Goal: Information Seeking & Learning: Learn about a topic

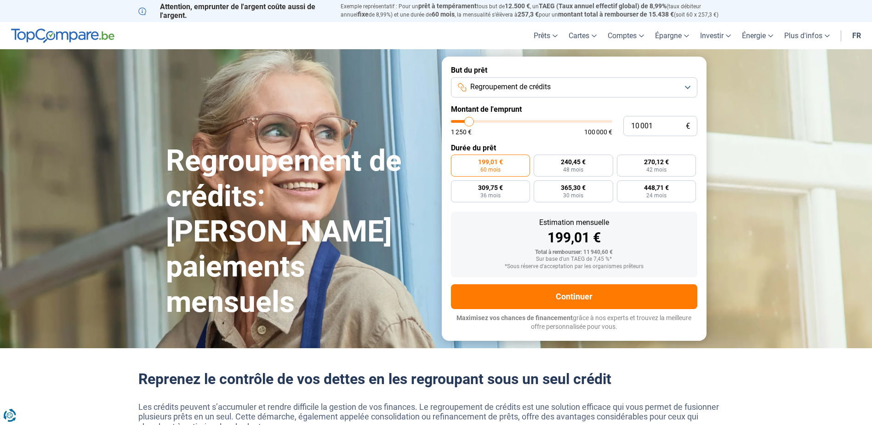
type input "11 000"
type input "11000"
type input "11 250"
type input "11250"
type input "11 750"
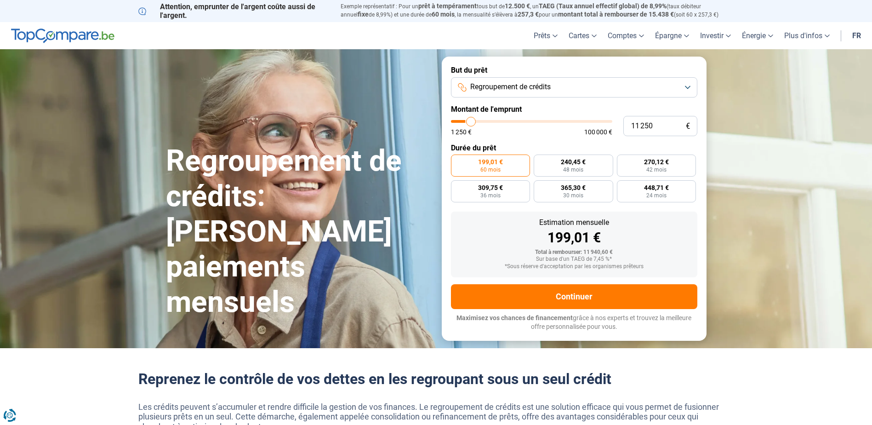
type input "11750"
type input "12 500"
type input "12500"
type input "13 250"
type input "13250"
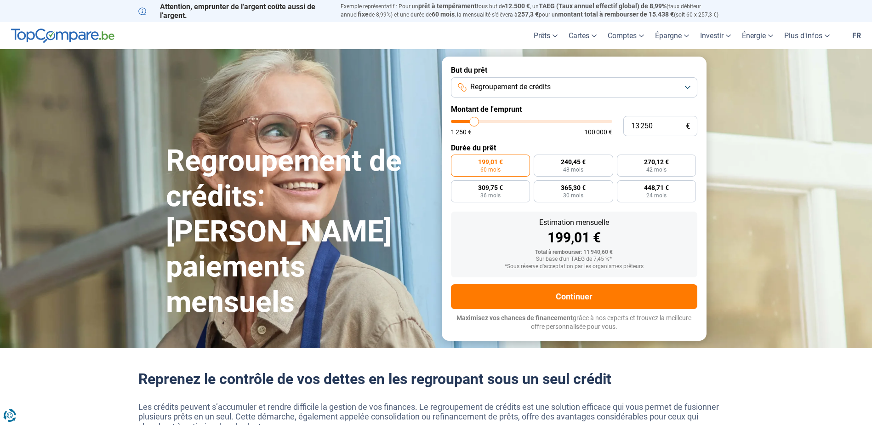
type input "14 500"
type input "14500"
type input "15 500"
type input "15500"
type input "16 000"
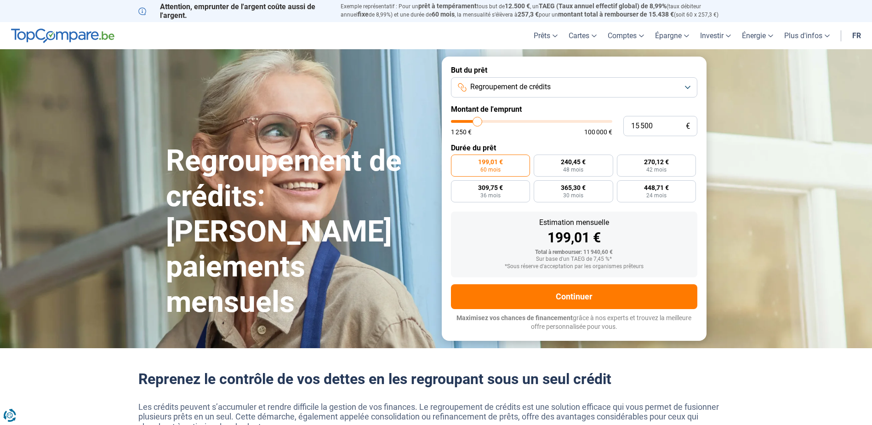
type input "16000"
type input "16 250"
type input "16250"
type input "17 000"
type input "17000"
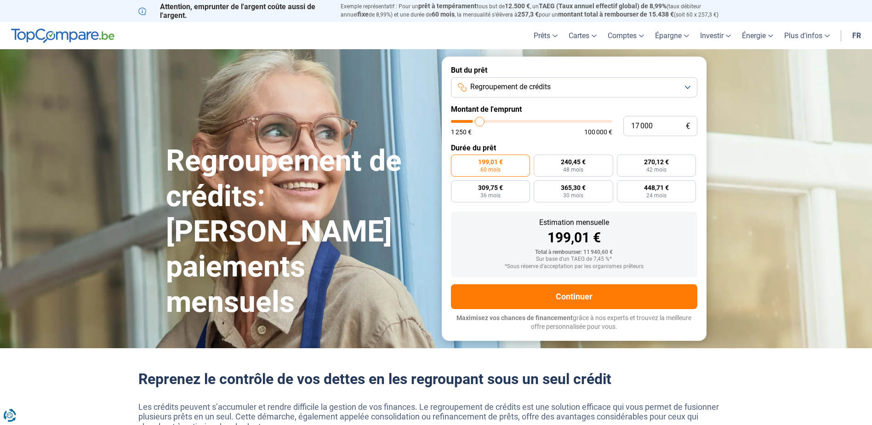
type input "17 500"
type input "17500"
type input "18 000"
type input "18000"
type input "18 750"
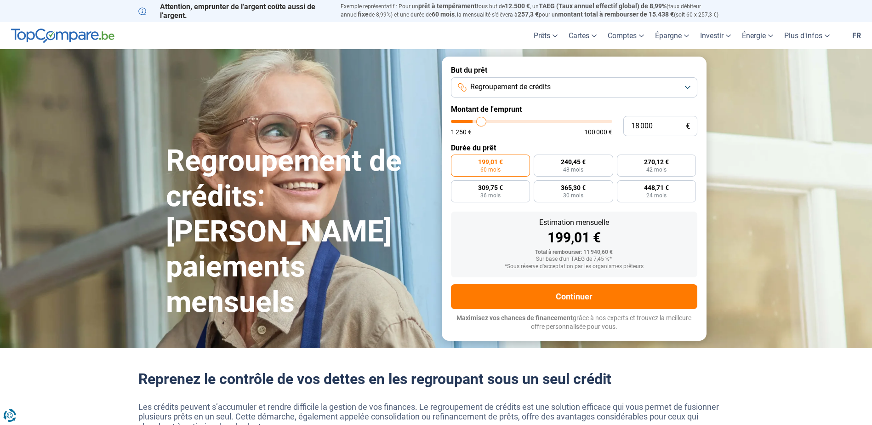
type input "18750"
type input "19 750"
type input "19750"
type input "20 250"
type input "20250"
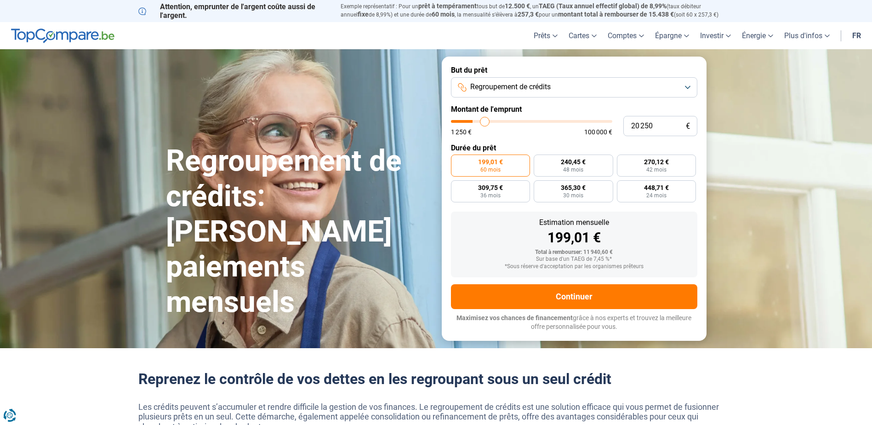
type input "20 750"
type input "20750"
type input "21 750"
type input "21750"
type input "23 000"
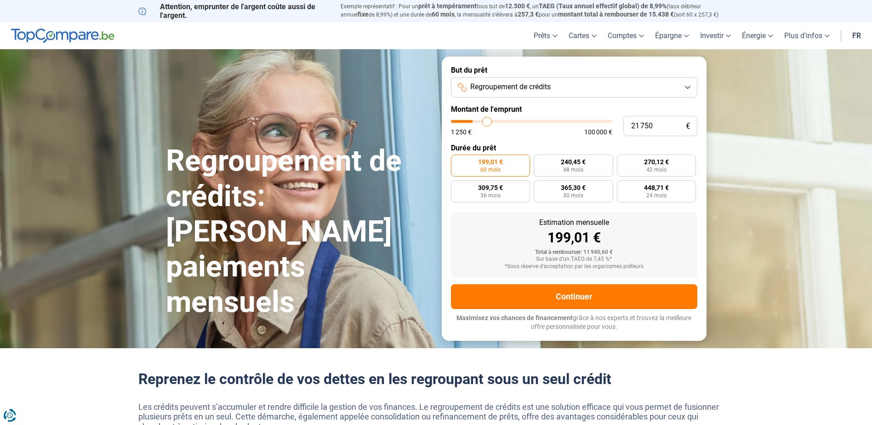
type input "23000"
type input "23 750"
type input "23750"
type input "25 250"
type input "25250"
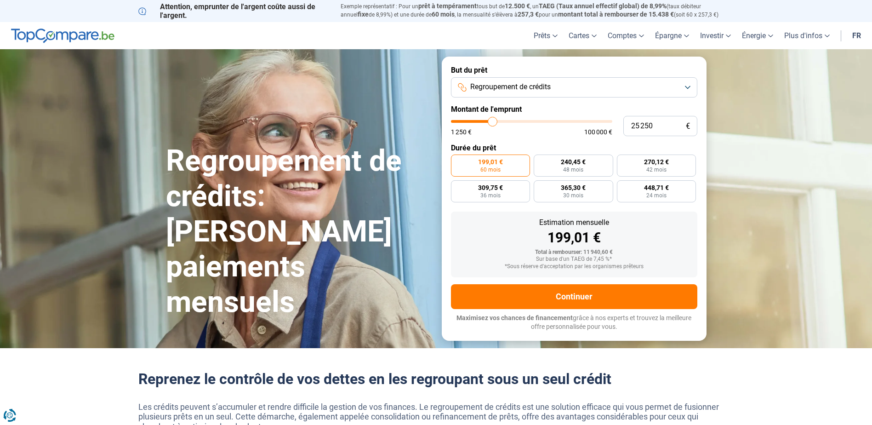
type input "26 750"
type input "26750"
type input "29 250"
type input "29250"
type input "31 250"
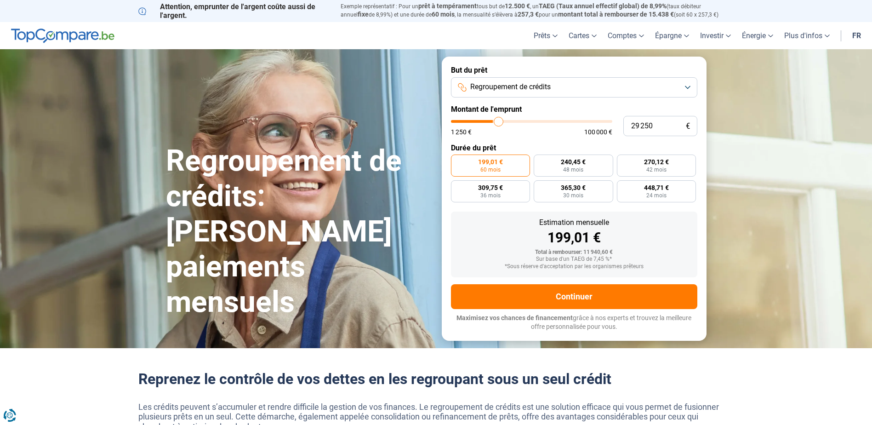
type input "31250"
type input "34 000"
type input "34000"
type input "35 500"
type input "35500"
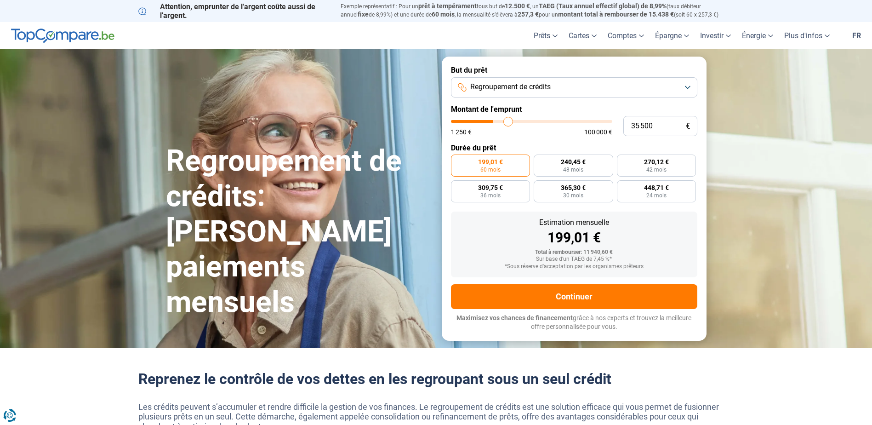
type input "36 500"
type input "36500"
type input "37 250"
type input "37250"
type input "37 750"
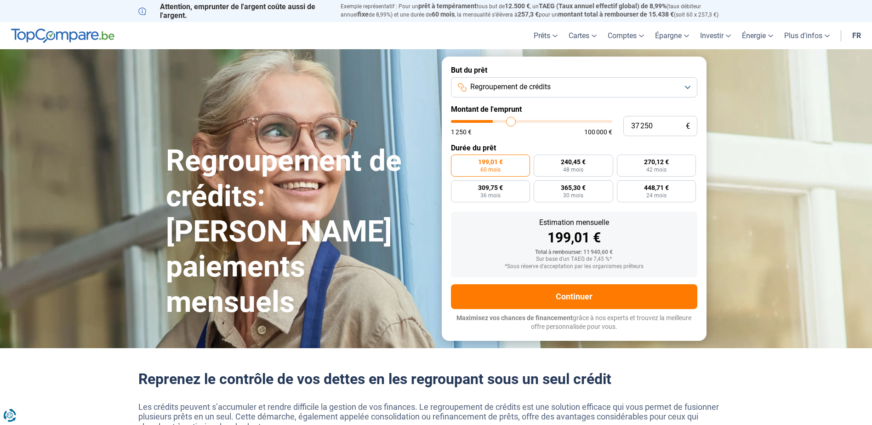
type input "37750"
type input "38 250"
type input "38250"
type input "38 750"
type input "38750"
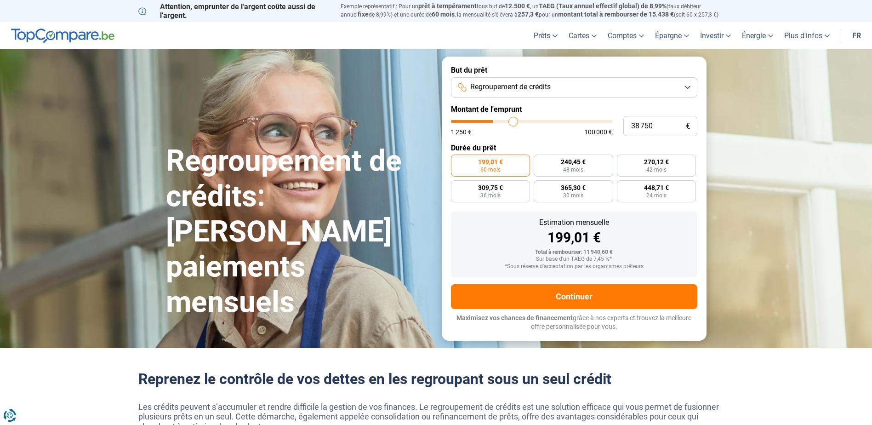
type input "39 500"
type input "39500"
type input "39 750"
type input "39750"
type input "40 000"
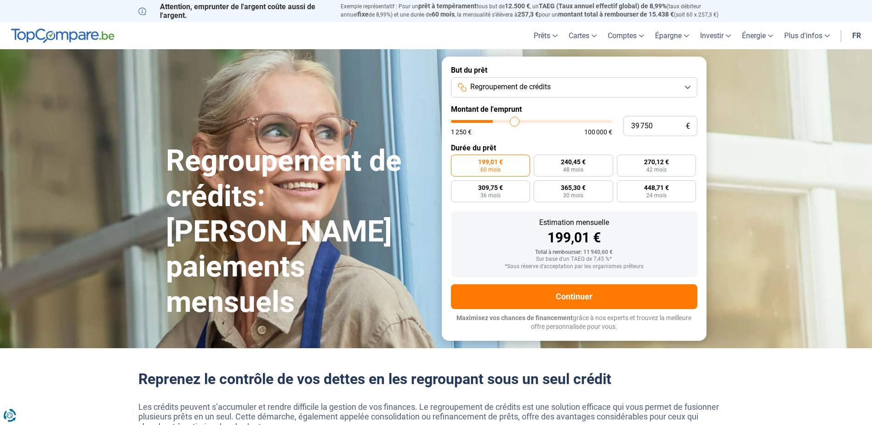
type input "40000"
type input "40 250"
type input "40250"
type input "40 750"
type input "40750"
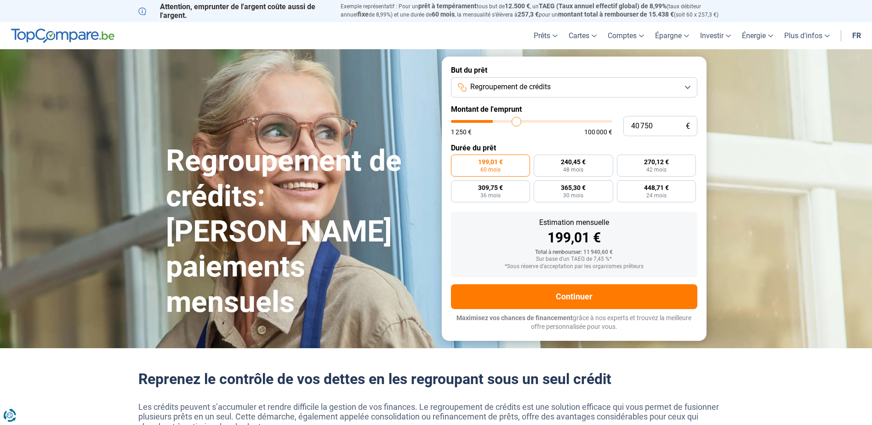
type input "41 250"
type input "41250"
type input "42 500"
type input "42500"
type input "43 500"
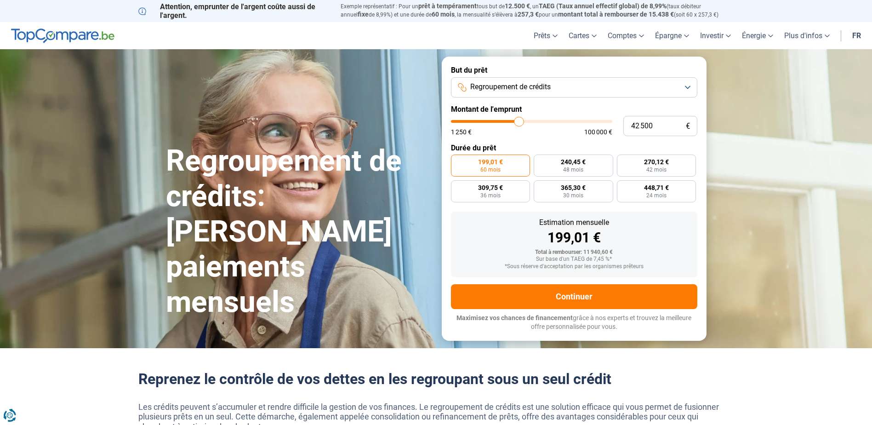
type input "43500"
type input "44 500"
type input "44500"
type input "45 750"
type input "45750"
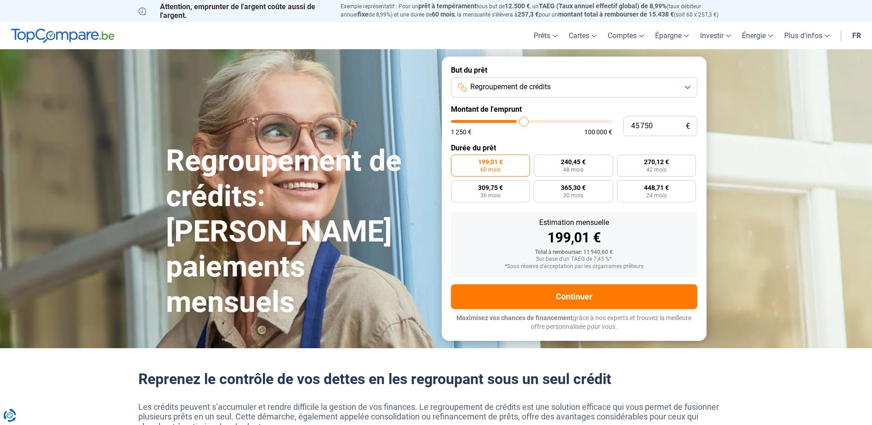
type input "47 000"
type input "47000"
type input "47 250"
type input "47250"
type input "48 000"
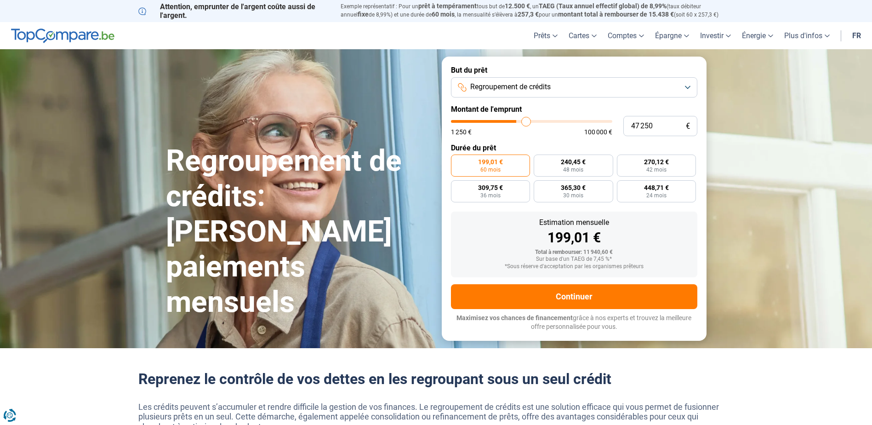
type input "48000"
type input "48 500"
type input "48500"
type input "48 750"
type input "48750"
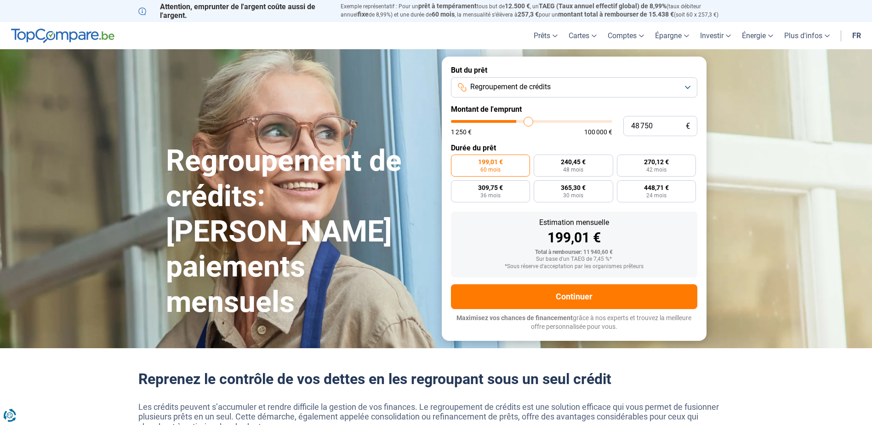
type input "49 500"
type input "49500"
type input "49 750"
type input "49750"
type input "50 250"
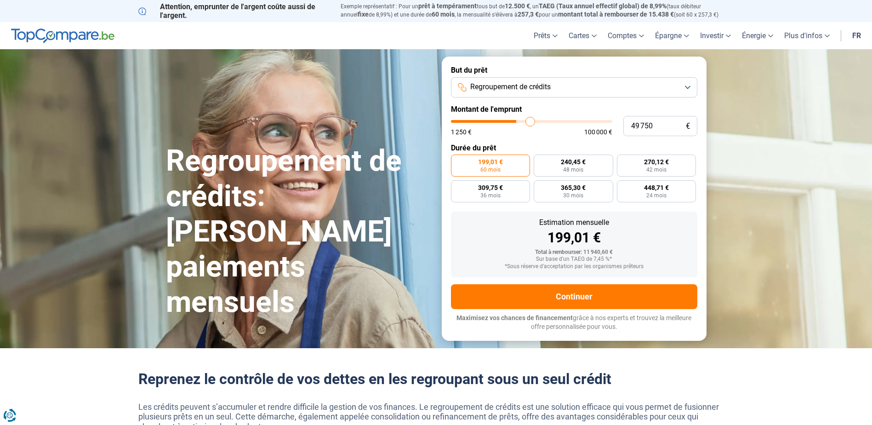
type input "50250"
type input "50 500"
type input "50500"
type input "51 000"
type input "51000"
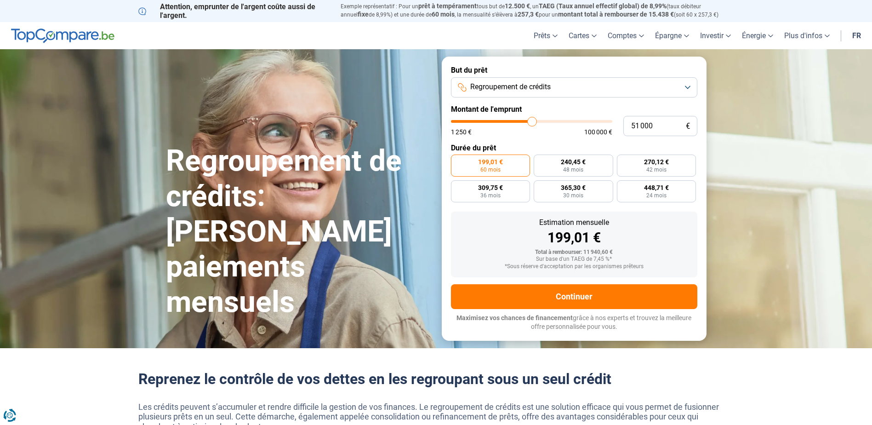
type input "51 500"
type input "51500"
type input "51 750"
type input "51750"
type input "51 500"
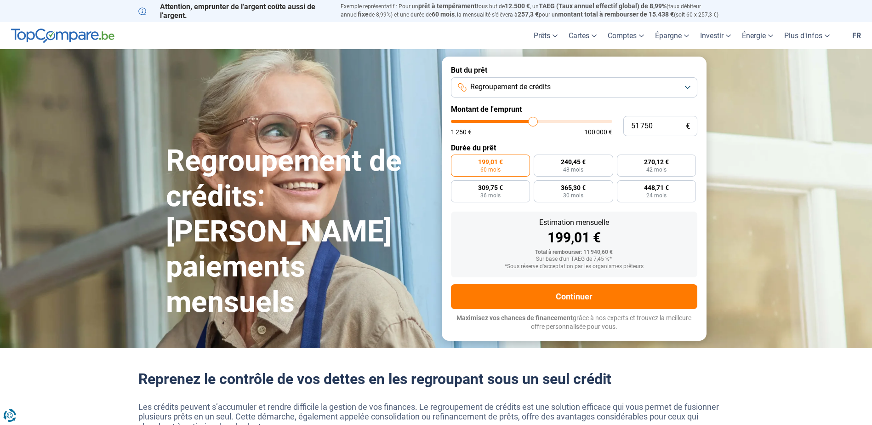
type input "51500"
type input "51 250"
type input "51250"
type input "51 000"
type input "51000"
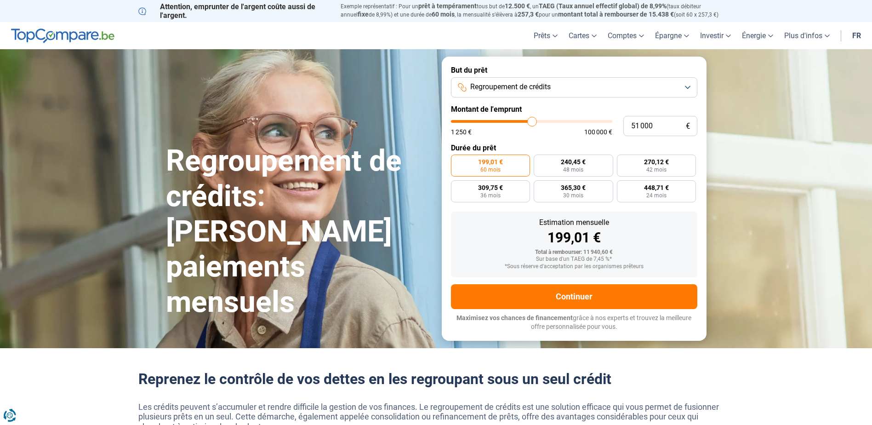
type input "50 500"
type input "50500"
type input "50 250"
type input "50250"
type input "49 750"
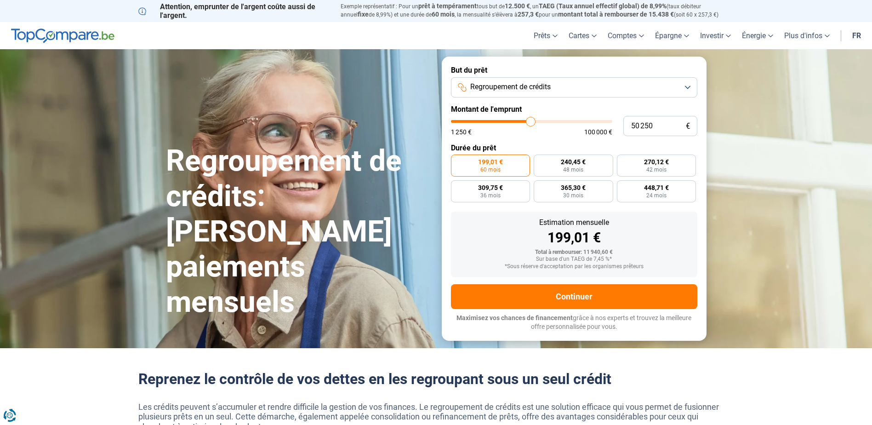
type input "49750"
type input "49 500"
type input "49500"
type input "49 000"
type input "49000"
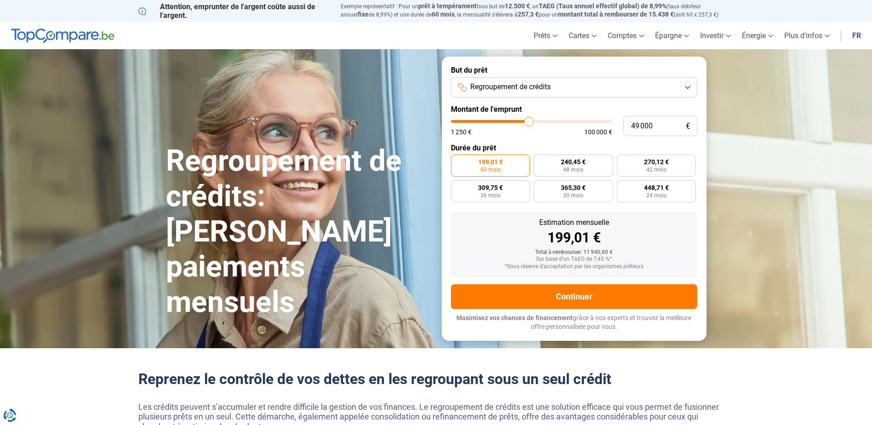
type input "48 750"
type input "48750"
type input "48 500"
type input "48500"
type input "48 250"
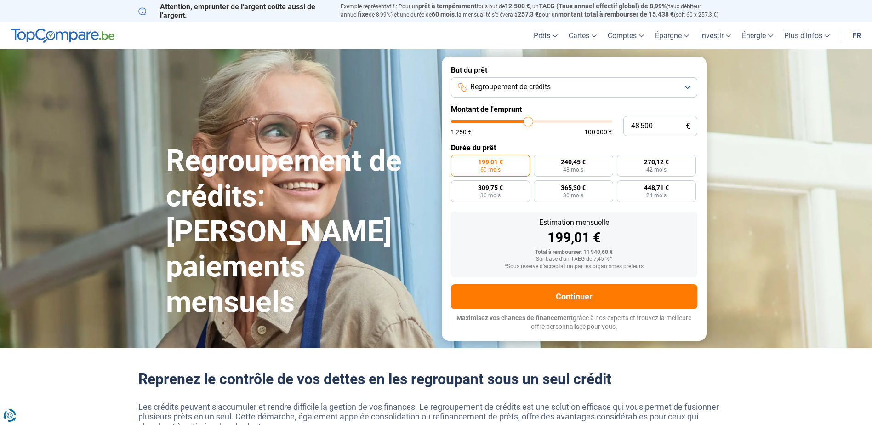
type input "48250"
type input "48 000"
type input "48000"
type input "47 500"
type input "47500"
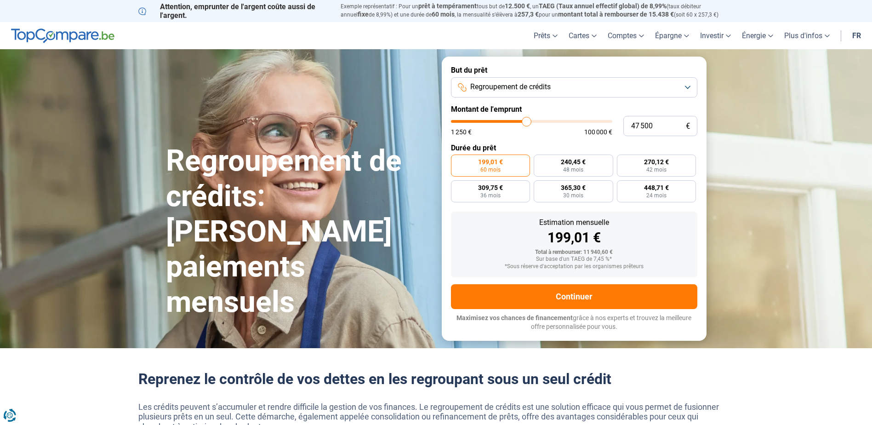
type input "47 000"
type input "47000"
type input "46 750"
type input "46750"
type input "46 500"
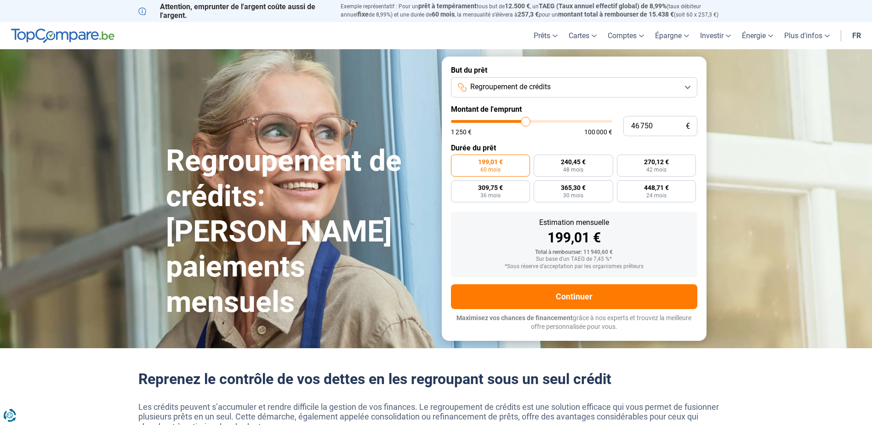
type input "46500"
type input "46 000"
type input "46000"
type input "45 750"
type input "45750"
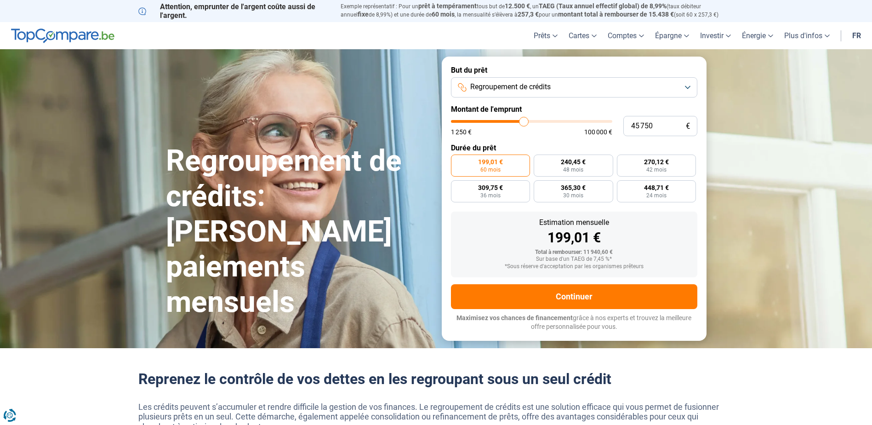
type input "45 500"
drag, startPoint x: 471, startPoint y: 120, endPoint x: 524, endPoint y: 129, distance: 54.2
type input "45500"
click at [524, 123] on input "range" at bounding box center [531, 121] width 161 height 3
radio input "false"
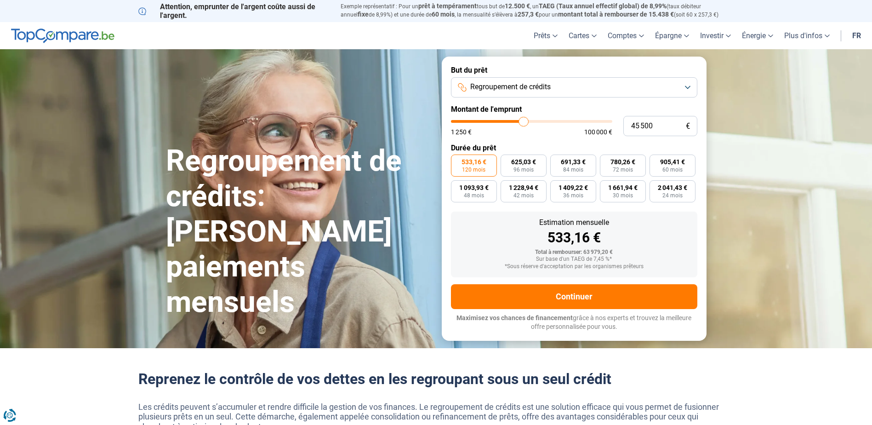
type input "43 000"
type input "43000"
type input "42 750"
type input "42750"
type input "42 500"
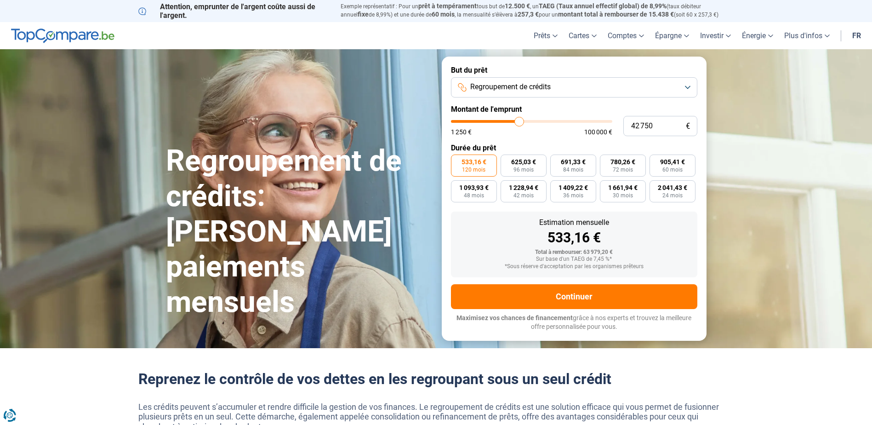
type input "42500"
type input "42 250"
type input "42250"
type input "42 000"
type input "42000"
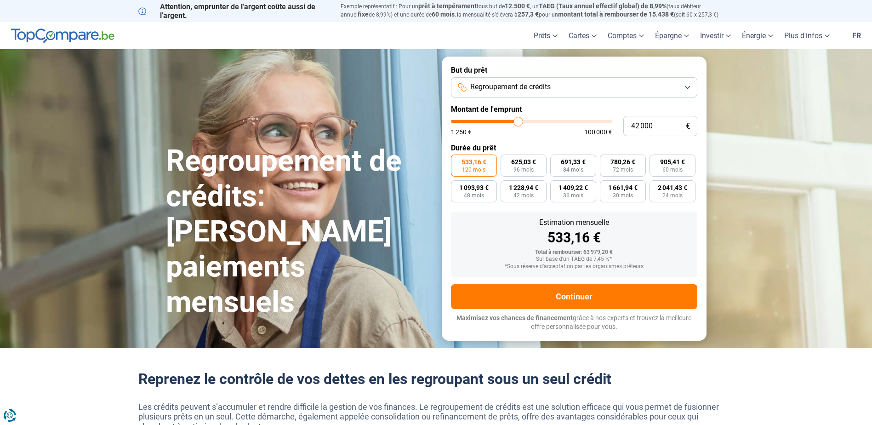
type input "41 500"
type input "41500"
type input "41 250"
type input "41250"
type input "41 500"
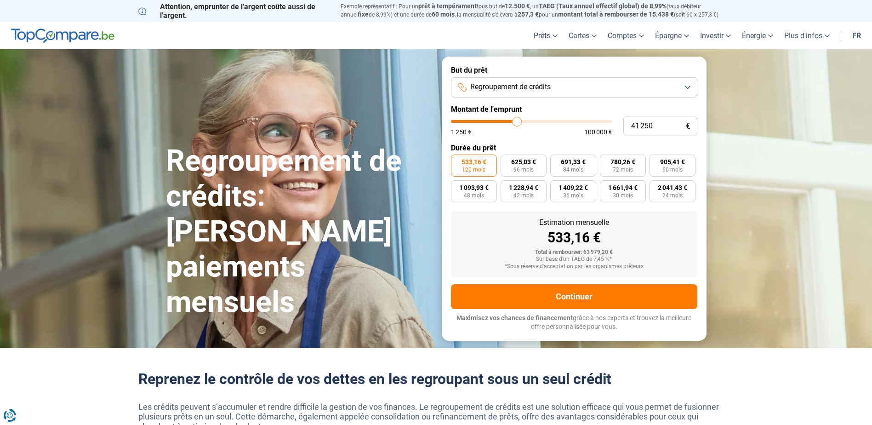
type input "41500"
type input "42 000"
type input "42000"
type input "42 250"
type input "42250"
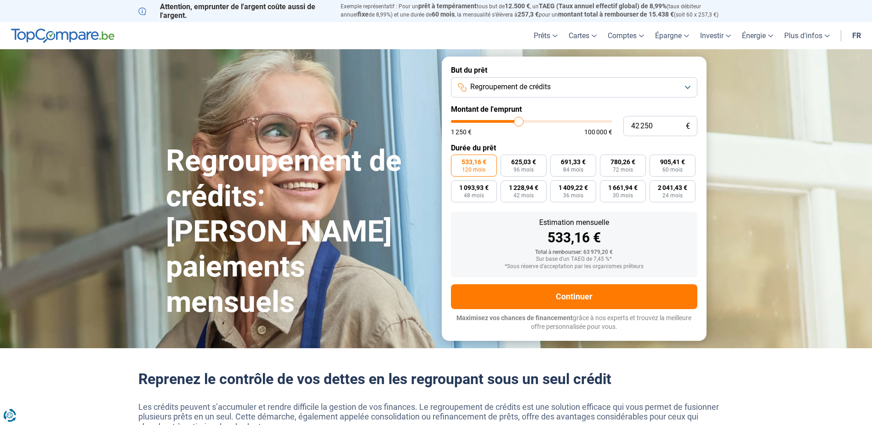
type input "42 750"
type input "42750"
type input "43 500"
type input "43500"
type input "44 250"
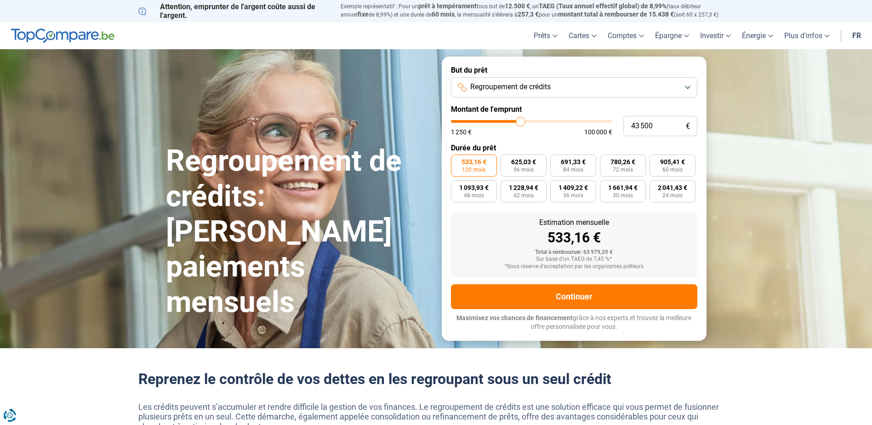
type input "44250"
type input "44 500"
type input "44500"
type input "45 250"
type input "45250"
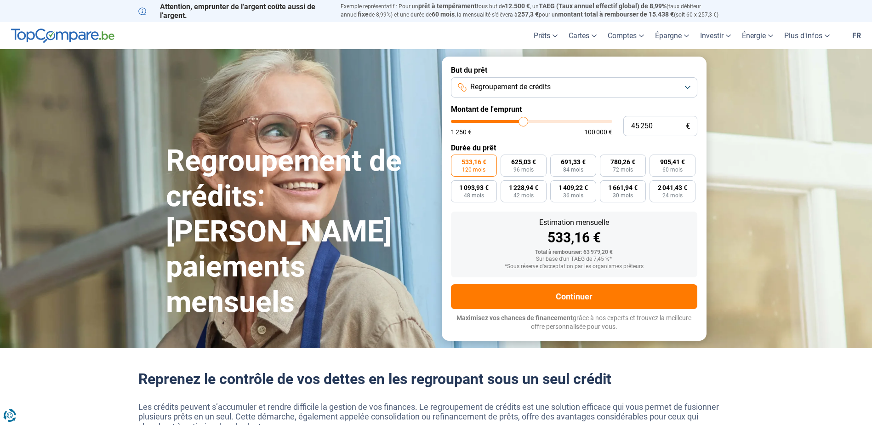
type input "45 000"
type input "45000"
type input "44 500"
type input "44500"
type input "44 250"
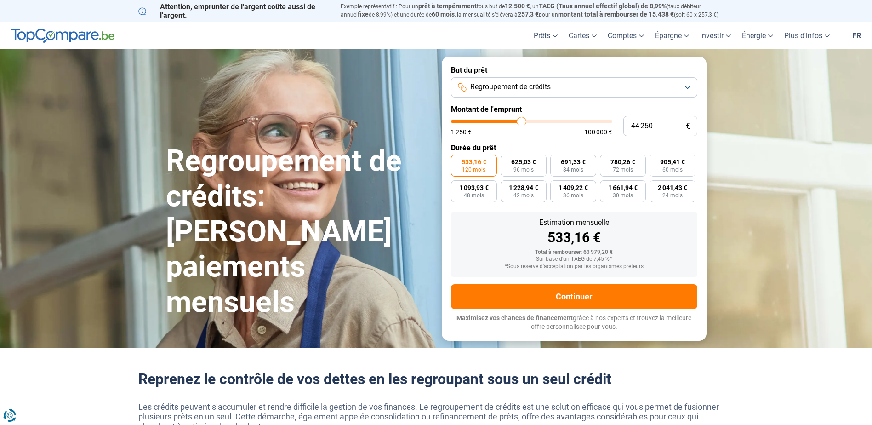
type input "44250"
click at [522, 121] on input "range" at bounding box center [531, 121] width 161 height 3
click at [517, 89] on span "Regroupement de crédits" at bounding box center [511, 87] width 80 height 10
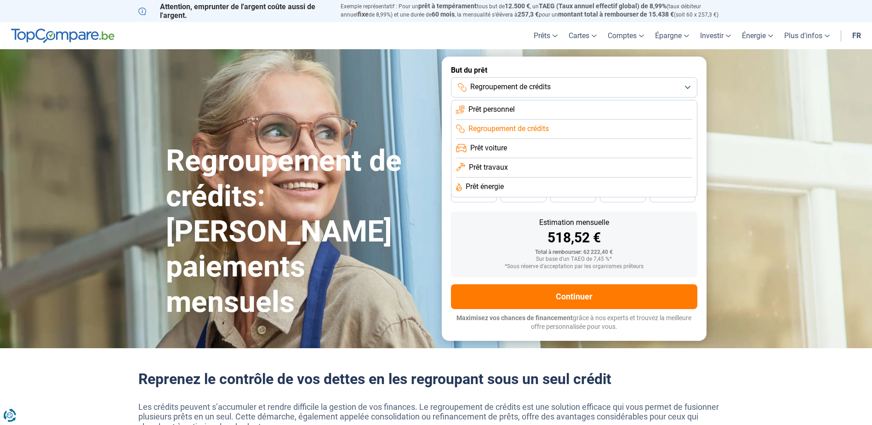
click at [511, 147] on li "Prêt voiture" at bounding box center [574, 148] width 236 height 19
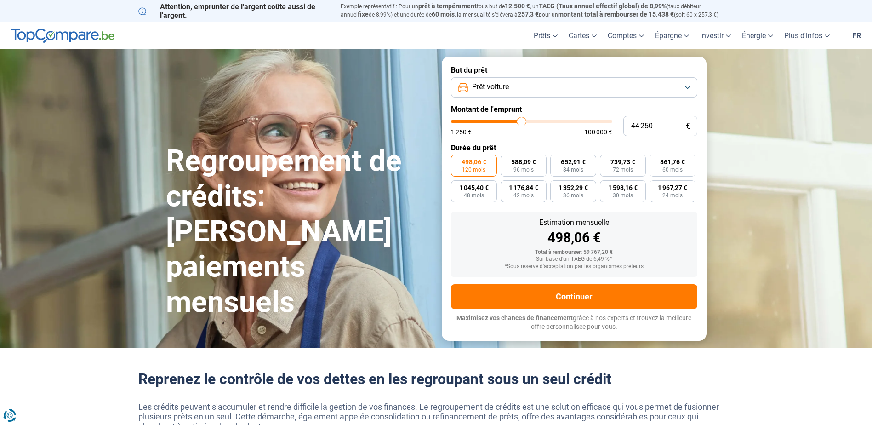
type input "44 500"
type input "44500"
type input "44 250"
type input "44250"
type input "44 000"
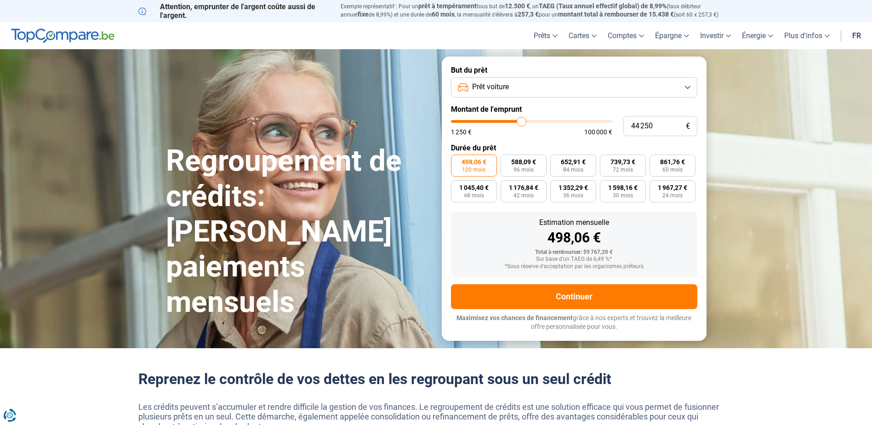
type input "44000"
type input "43 500"
type input "43500"
type input "42 750"
type input "42750"
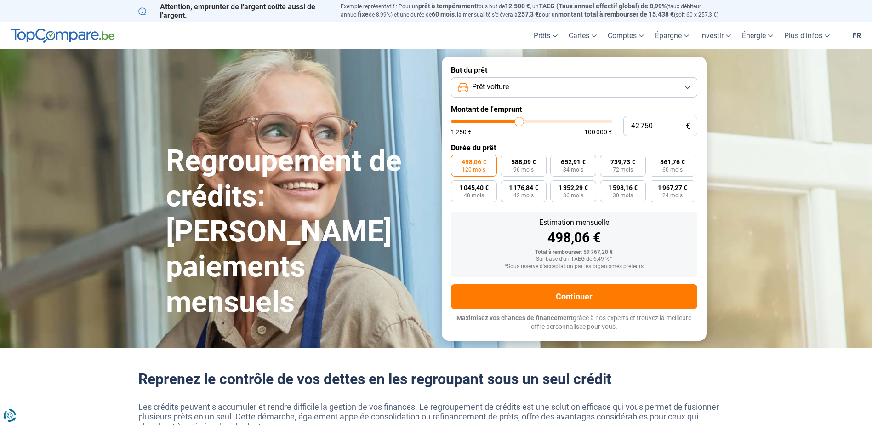
type input "42 250"
type input "42250"
type input "41 500"
type input "41500"
type input "41 250"
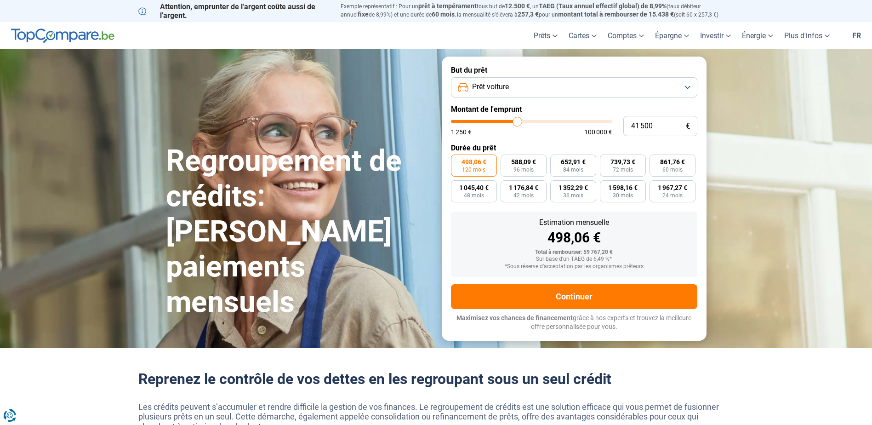
type input "41250"
type input "40 750"
type input "40750"
type input "40 250"
type input "40250"
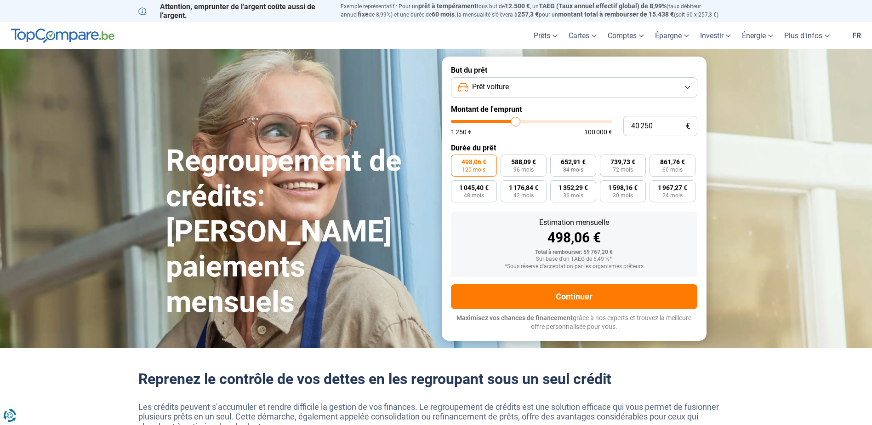
type input "39 750"
drag, startPoint x: 523, startPoint y: 121, endPoint x: 493, endPoint y: 125, distance: 29.7
click at [493, 123] on input "range" at bounding box center [531, 121] width 161 height 3
drag, startPoint x: 620, startPoint y: 138, endPoint x: 476, endPoint y: 115, distance: 146.8
click at [476, 115] on form "But du prêt Prêt voiture Montant de l'emprunt 25 750 € 1 250 € 100 000 € Durée …" at bounding box center [574, 199] width 265 height 284
